Goal: Task Accomplishment & Management: Complete application form

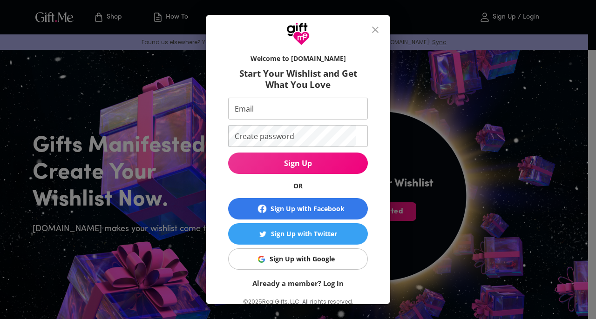
click at [316, 262] on div "Sign Up with Google" at bounding box center [301, 259] width 65 height 10
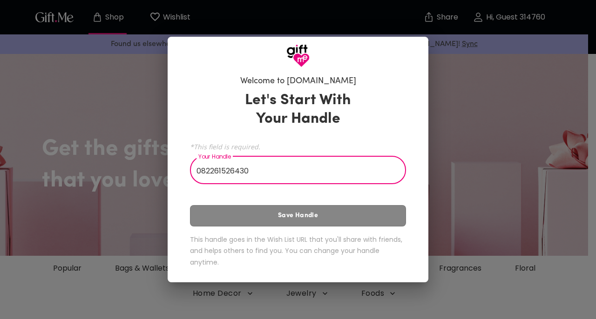
type input "082261526430"
click at [279, 178] on input "082261526430" at bounding box center [293, 171] width 206 height 26
click at [293, 222] on div "Let's Start With Your Handle *This field is required. Your Handle 082261526430 …" at bounding box center [298, 181] width 216 height 188
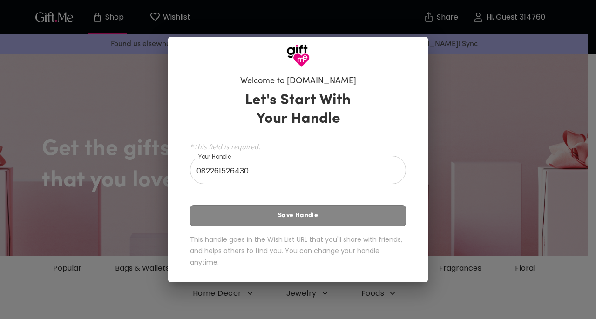
click at [306, 217] on div "Let's Start With Your Handle *This field is required. Your Handle 082261526430 …" at bounding box center [298, 181] width 216 height 188
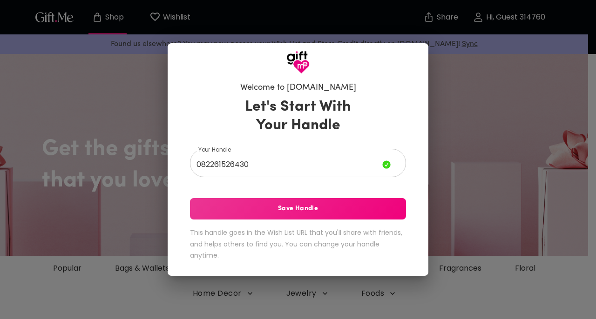
click at [317, 211] on span "Save Handle" at bounding box center [298, 209] width 216 height 10
click at [317, 211] on div "Let's Start With Your Handle Your Handle 082261526430 Your Handle Save Handle T…" at bounding box center [298, 181] width 216 height 175
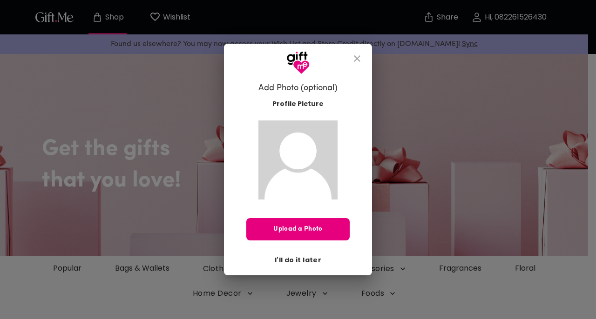
click at [313, 258] on span "I'll do it later" at bounding box center [298, 260] width 47 height 10
click at [313, 258] on div "Add Photo (optional) Profile Picture Upload a Photo I'll do it later" at bounding box center [298, 159] width 596 height 319
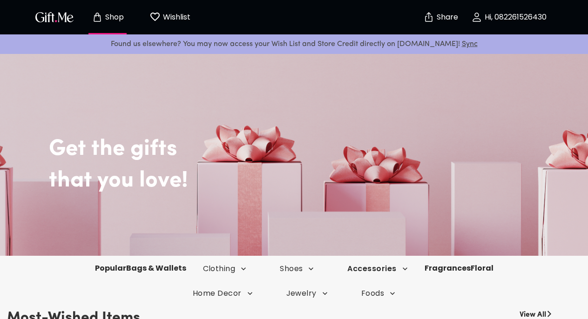
click at [383, 271] on span "Accessories" at bounding box center [377, 269] width 60 height 10
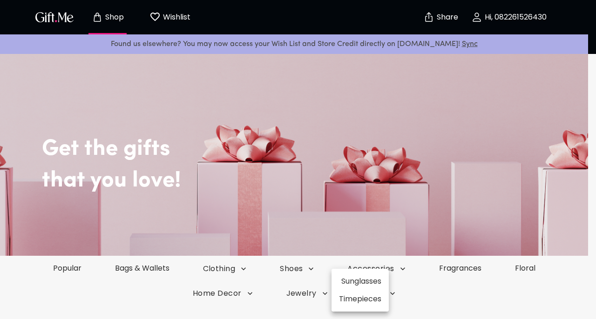
click at [447, 267] on div at bounding box center [298, 159] width 596 height 319
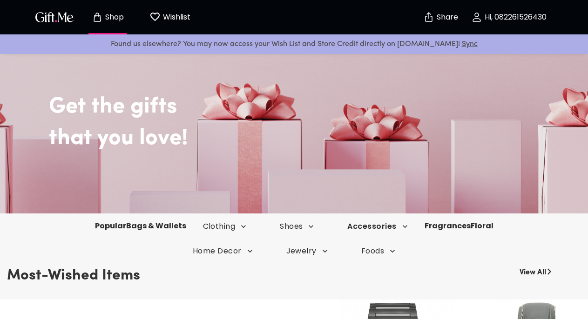
scroll to position [47, 0]
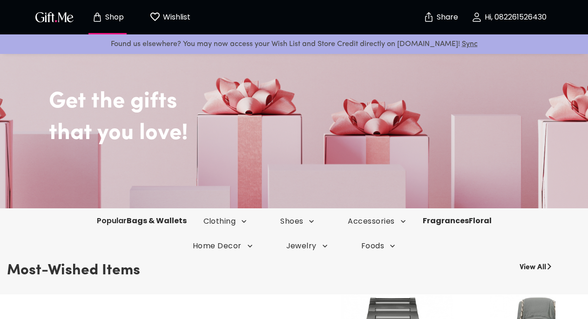
click at [97, 222] on link "Popular" at bounding box center [112, 220] width 30 height 11
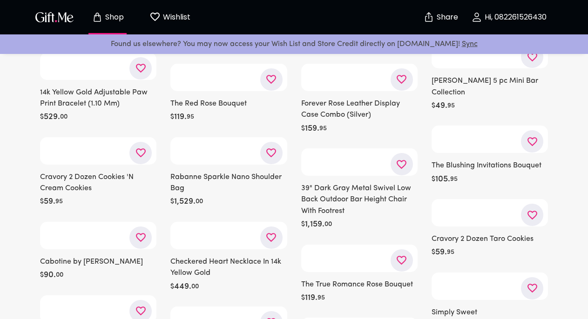
scroll to position [47, 0]
